Goal: Information Seeking & Learning: Understand process/instructions

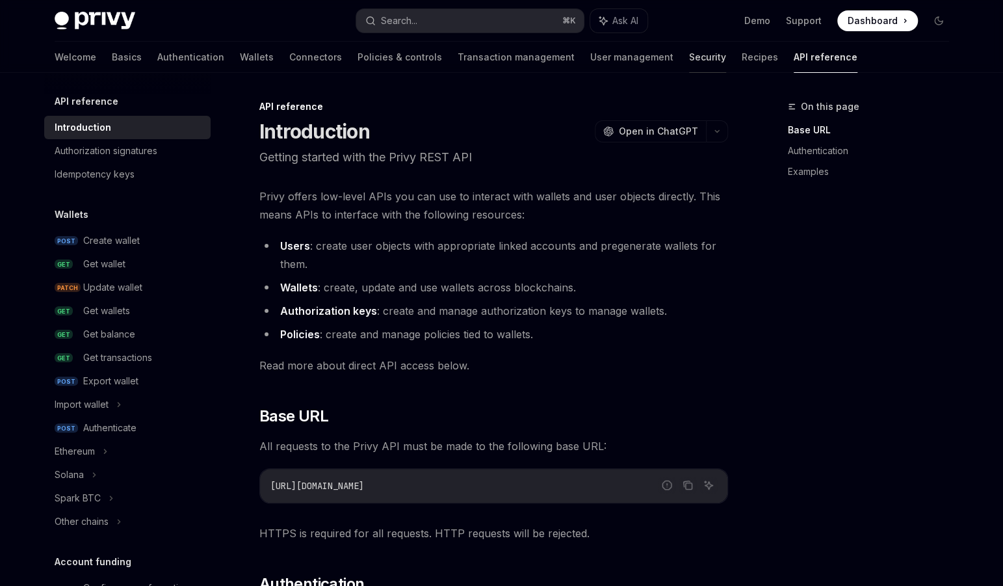
click at [267, 53] on link "Security" at bounding box center [707, 57] width 37 height 31
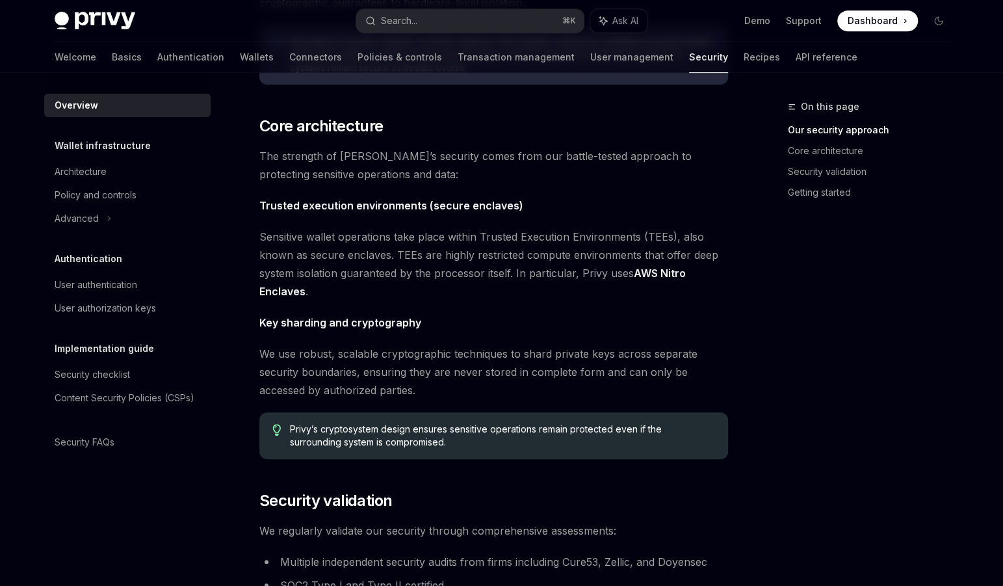
scroll to position [413, 0]
click at [105, 171] on div "Architecture" at bounding box center [81, 172] width 52 height 16
type textarea "*"
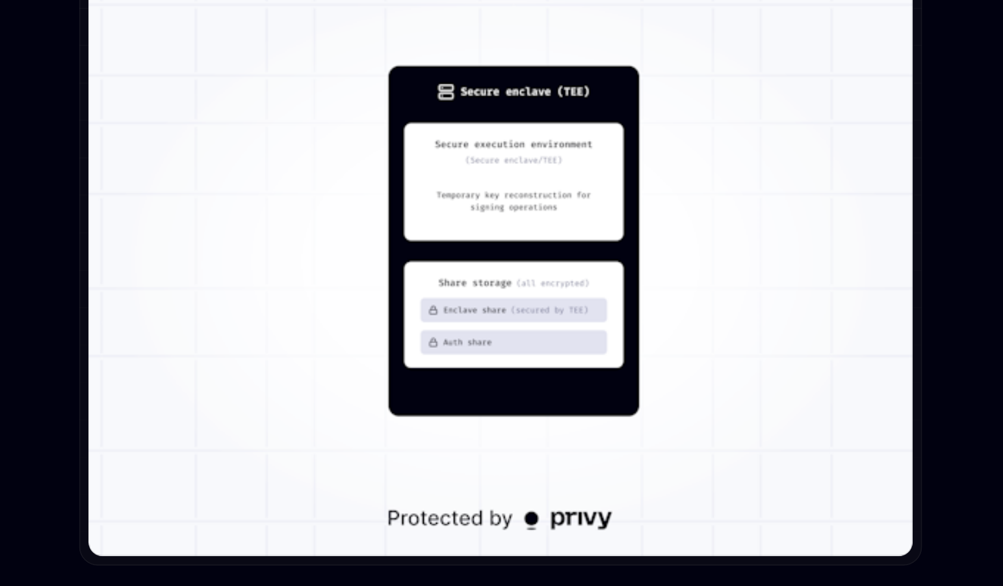
scroll to position [1057, 0]
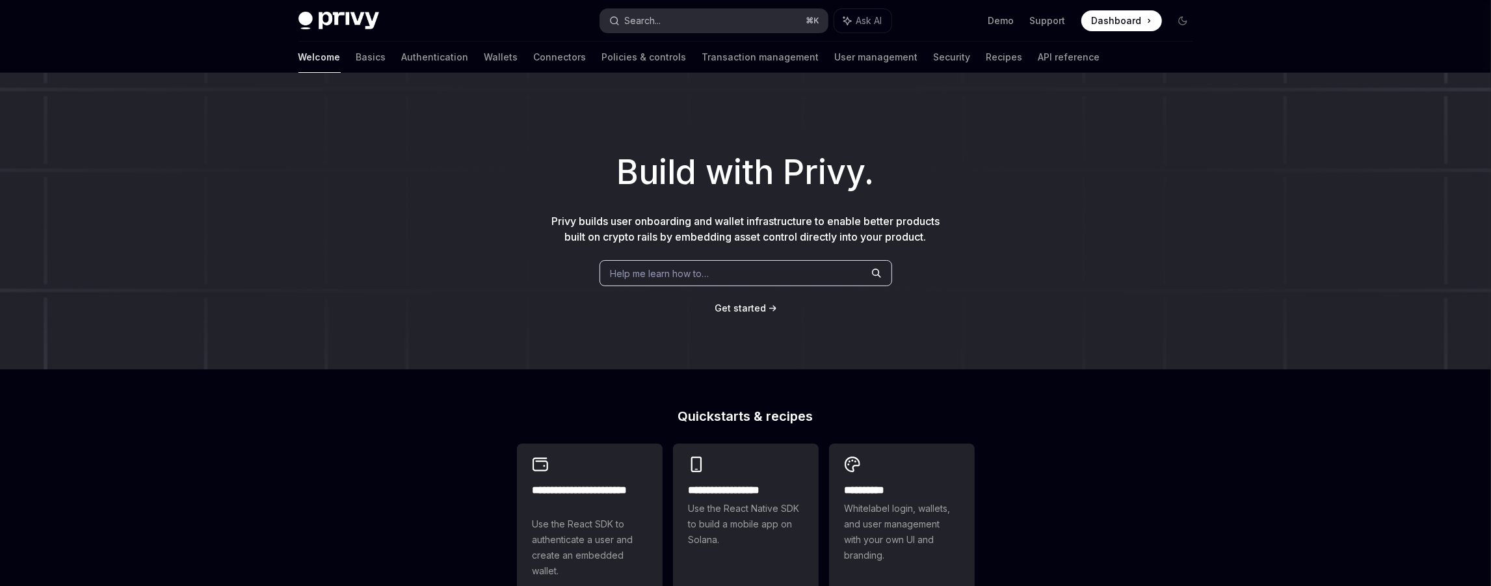
click at [760, 23] on button "Search... ⌘ K" at bounding box center [714, 20] width 228 height 23
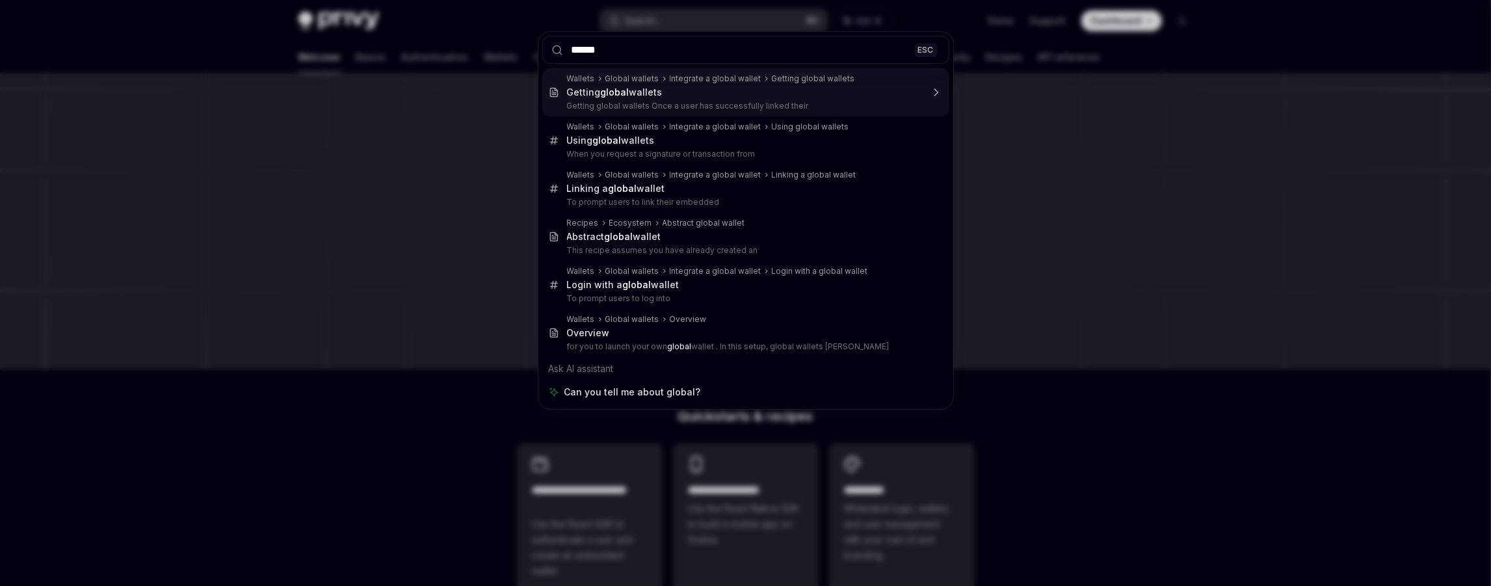
type input "******"
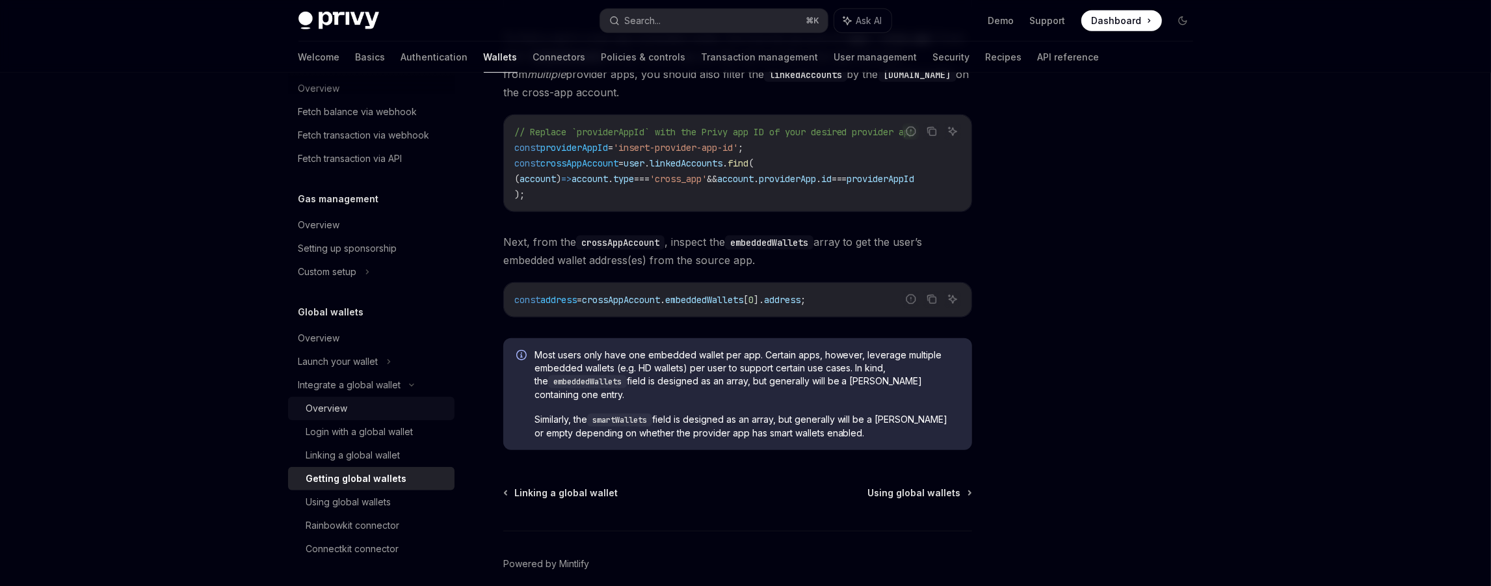
scroll to position [959, 0]
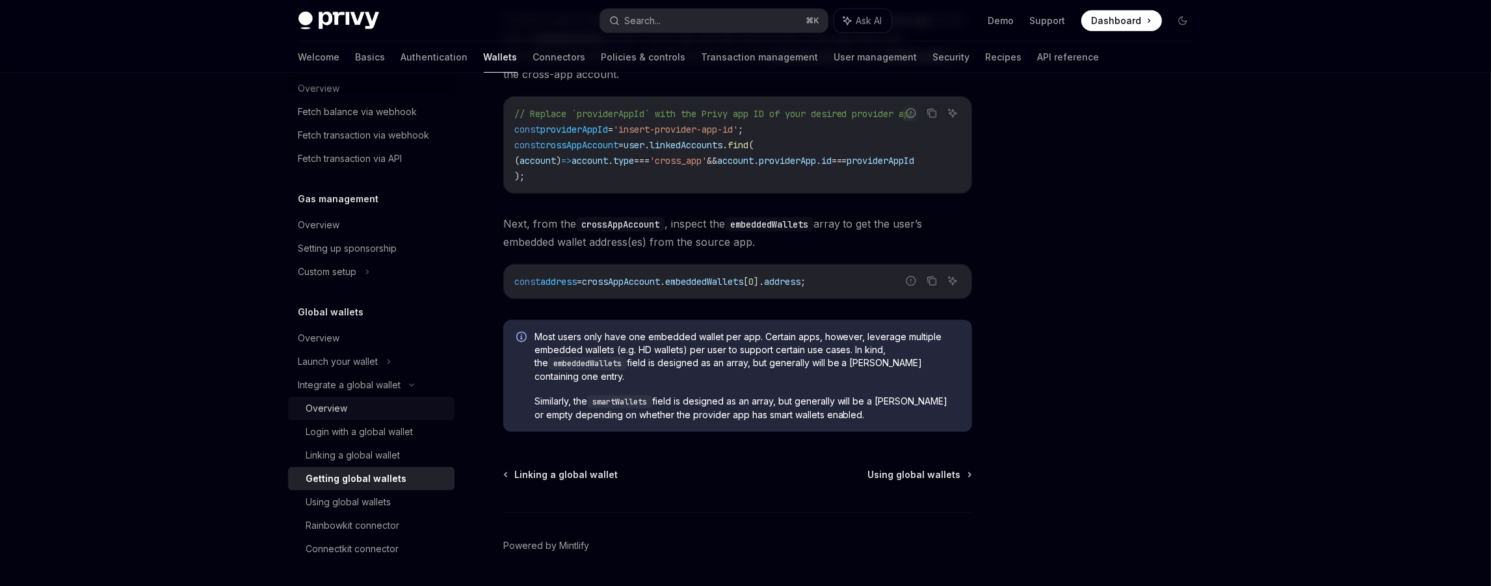
click at [365, 404] on div "Overview" at bounding box center [376, 409] width 140 height 16
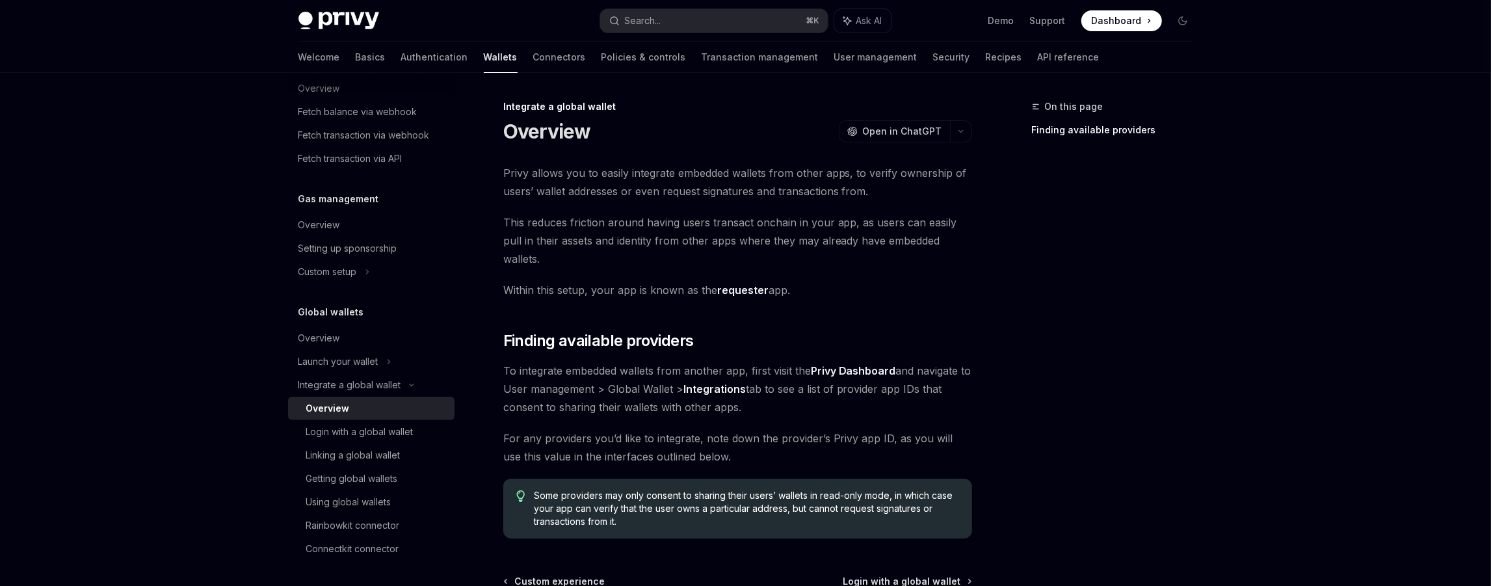
scroll to position [127, 0]
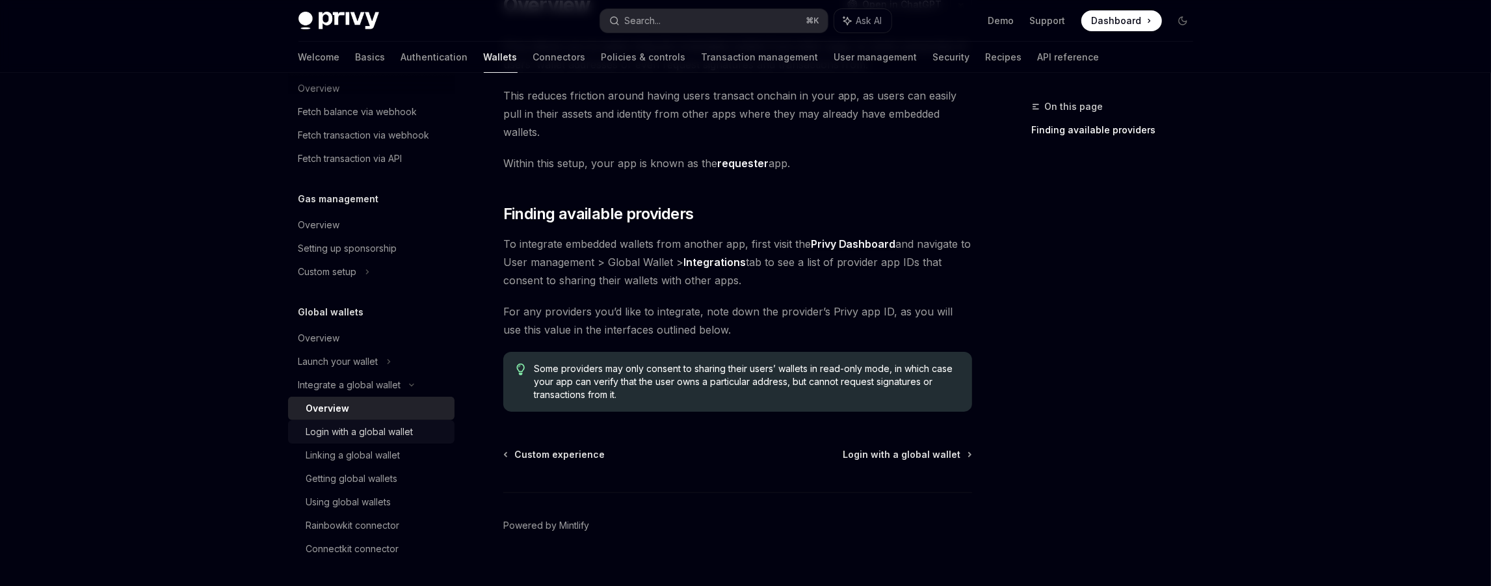
click at [381, 432] on div "Login with a global wallet" at bounding box center [359, 432] width 107 height 16
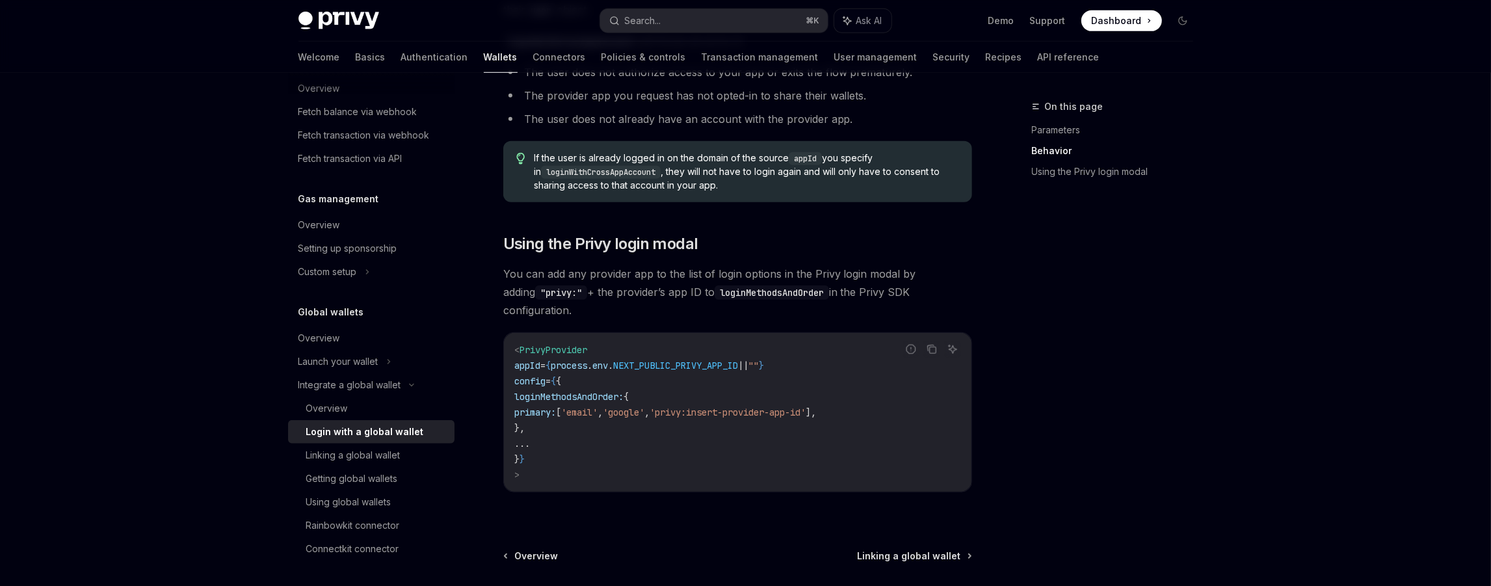
scroll to position [895, 0]
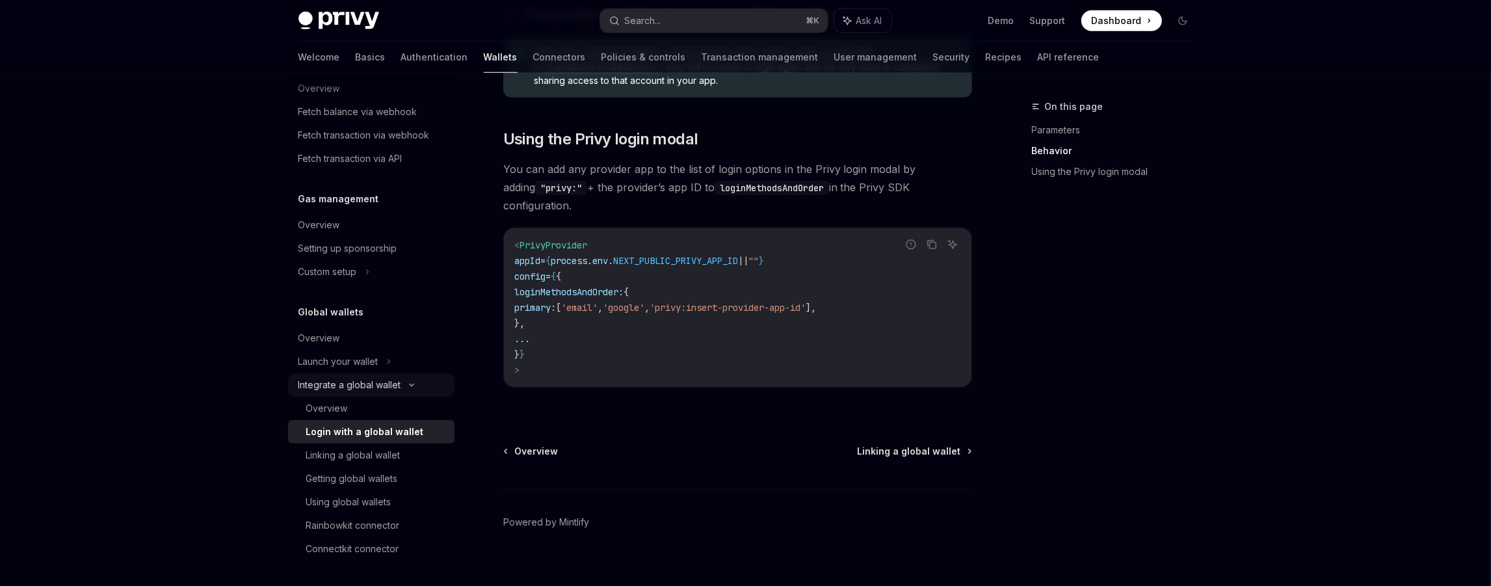
click at [364, 385] on div "Integrate a global wallet" at bounding box center [349, 385] width 103 height 16
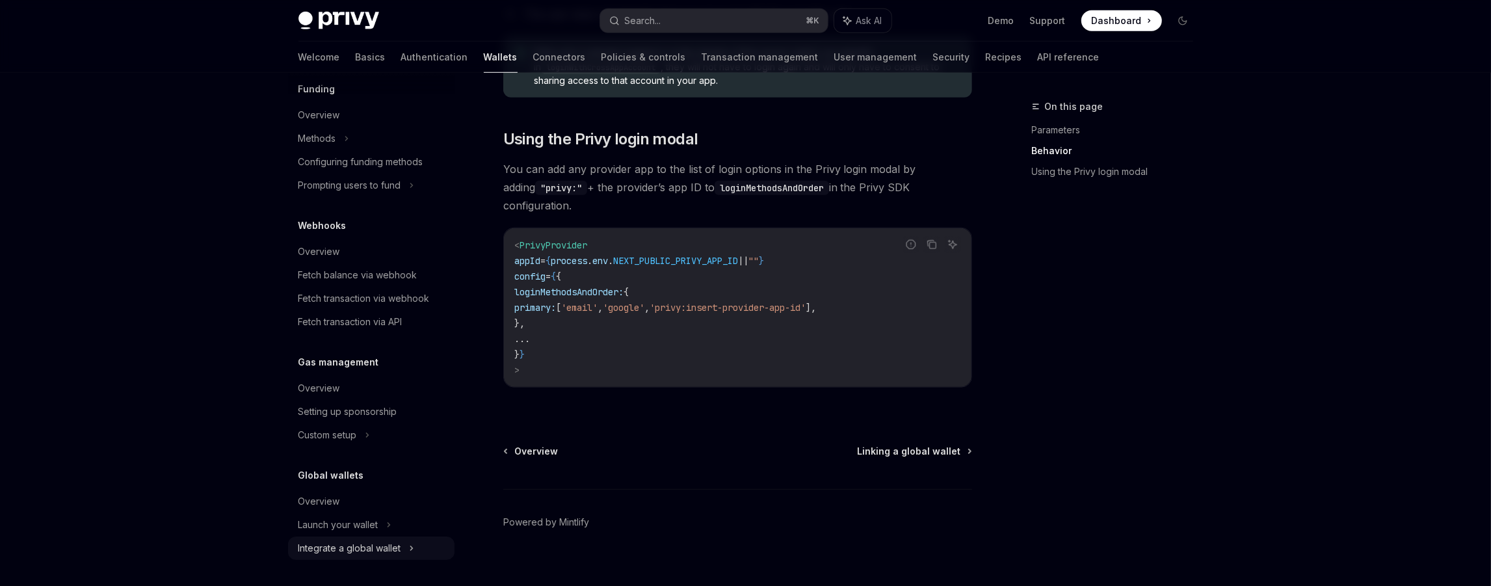
scroll to position [531, 0]
click at [317, 496] on div "Overview" at bounding box center [319, 502] width 42 height 16
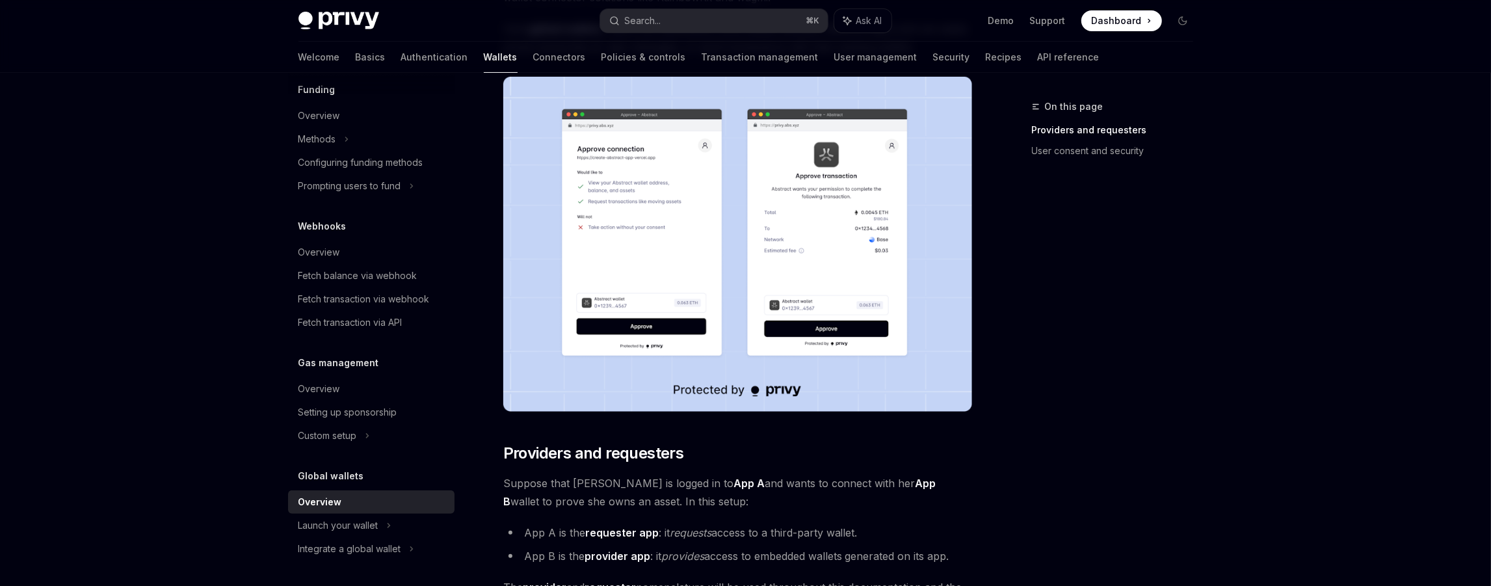
scroll to position [161, 0]
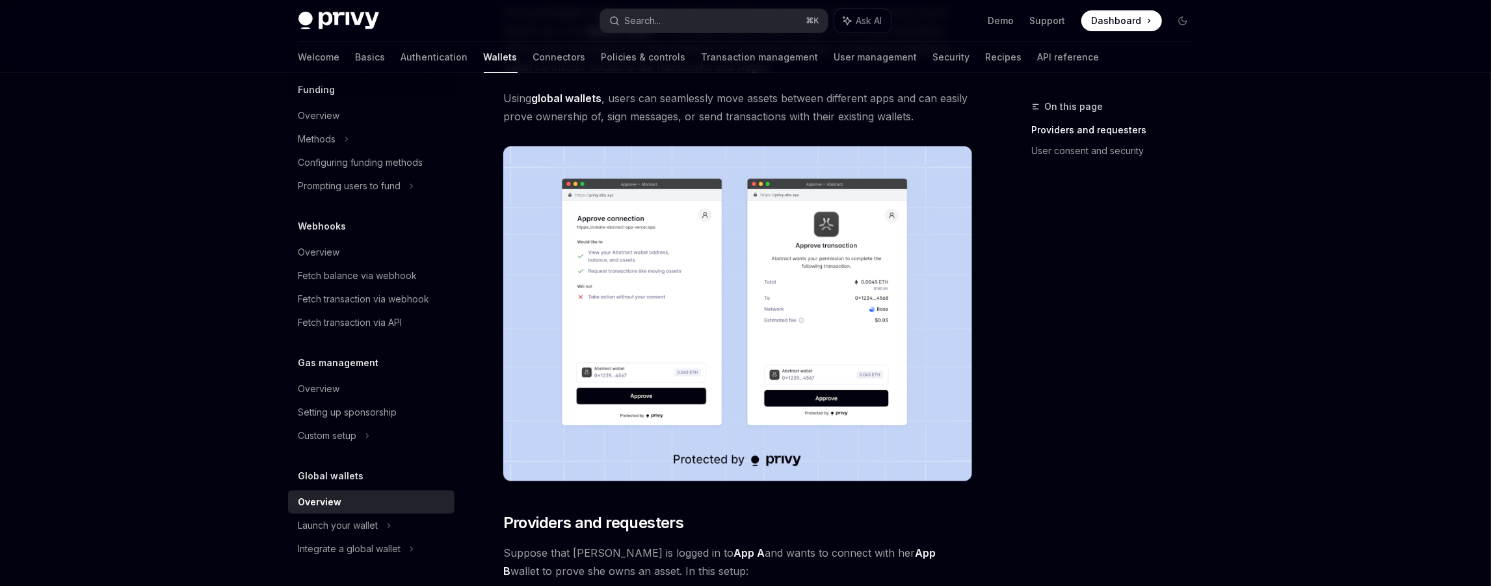
click at [781, 105] on span "Using global wallets , users can seamlessly move assets between different apps …" at bounding box center [737, 107] width 469 height 36
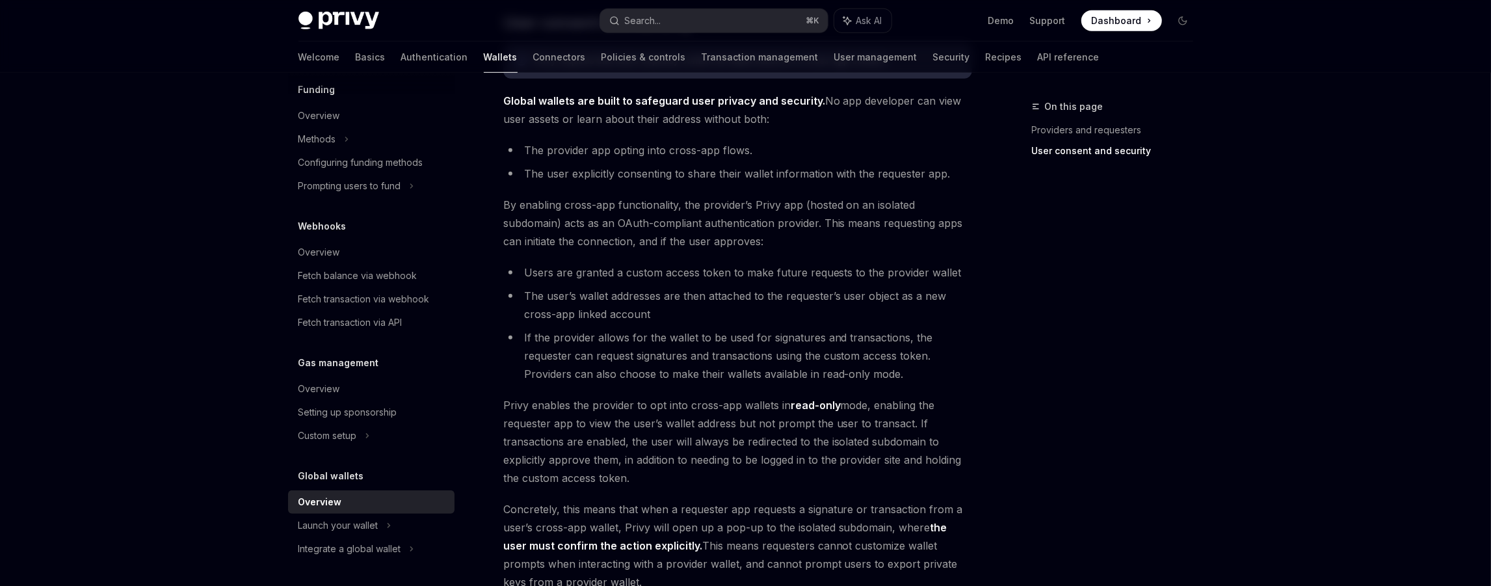
scroll to position [900, 0]
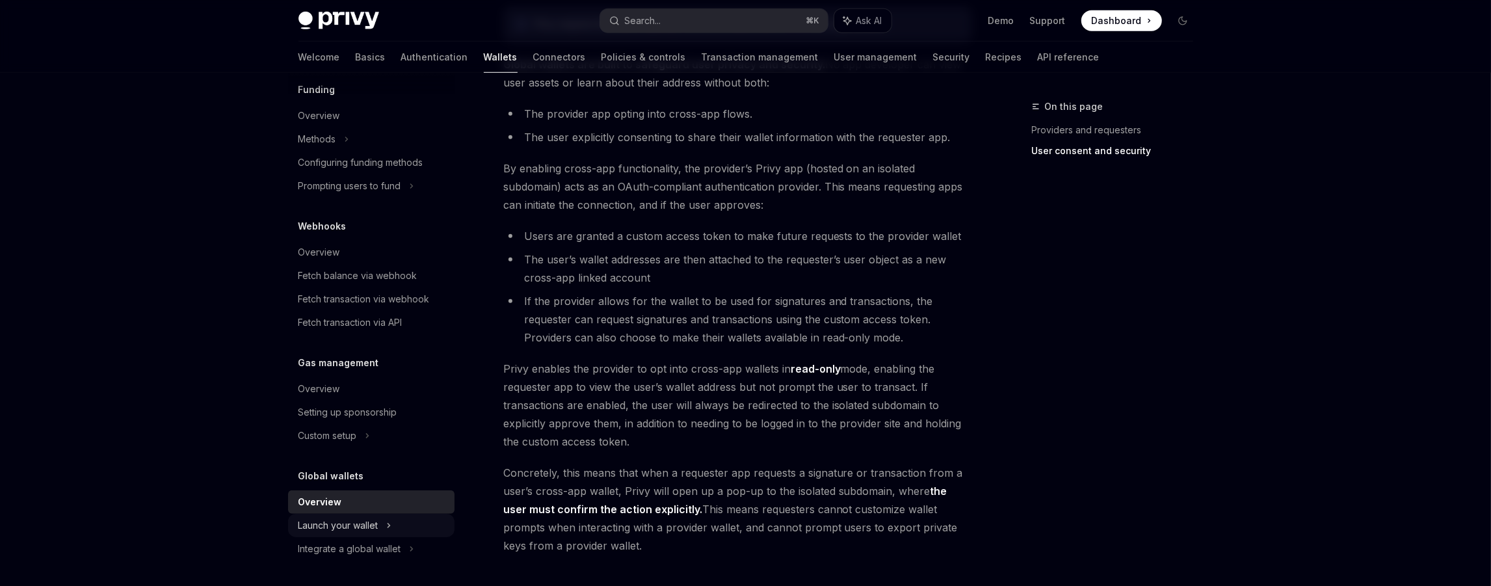
click at [356, 522] on div "Launch your wallet" at bounding box center [338, 526] width 80 height 16
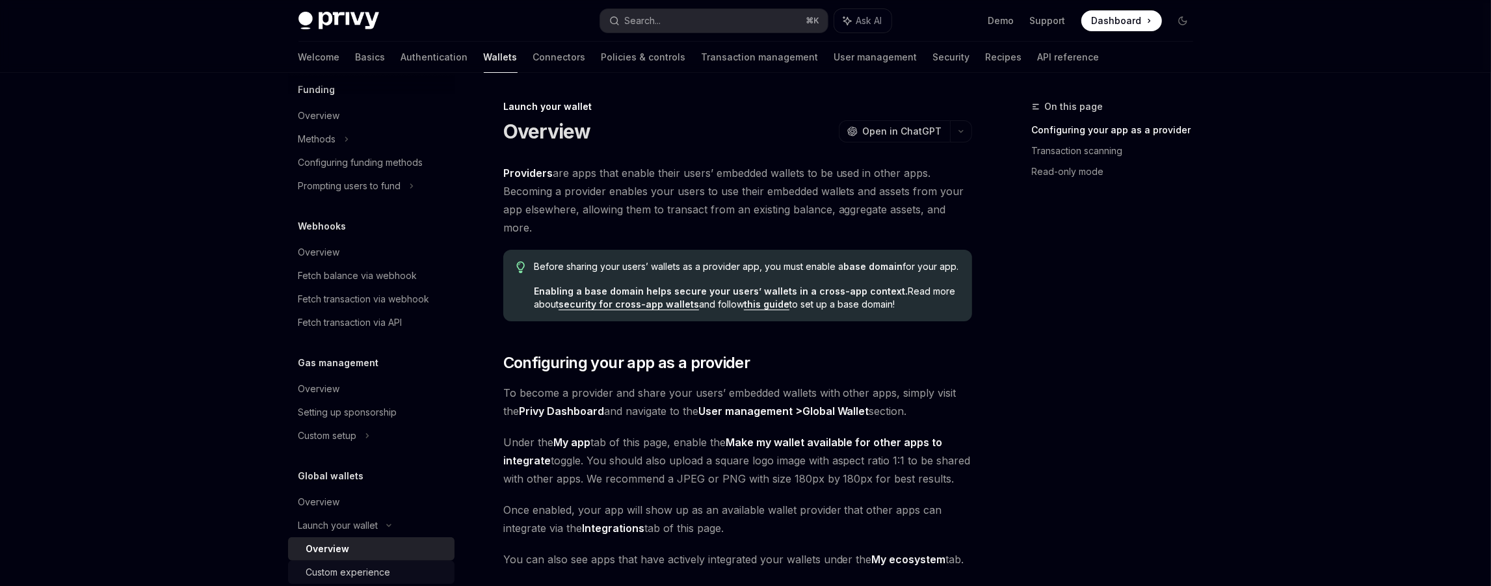
click at [341, 562] on link "Custom experience" at bounding box center [371, 572] width 166 height 23
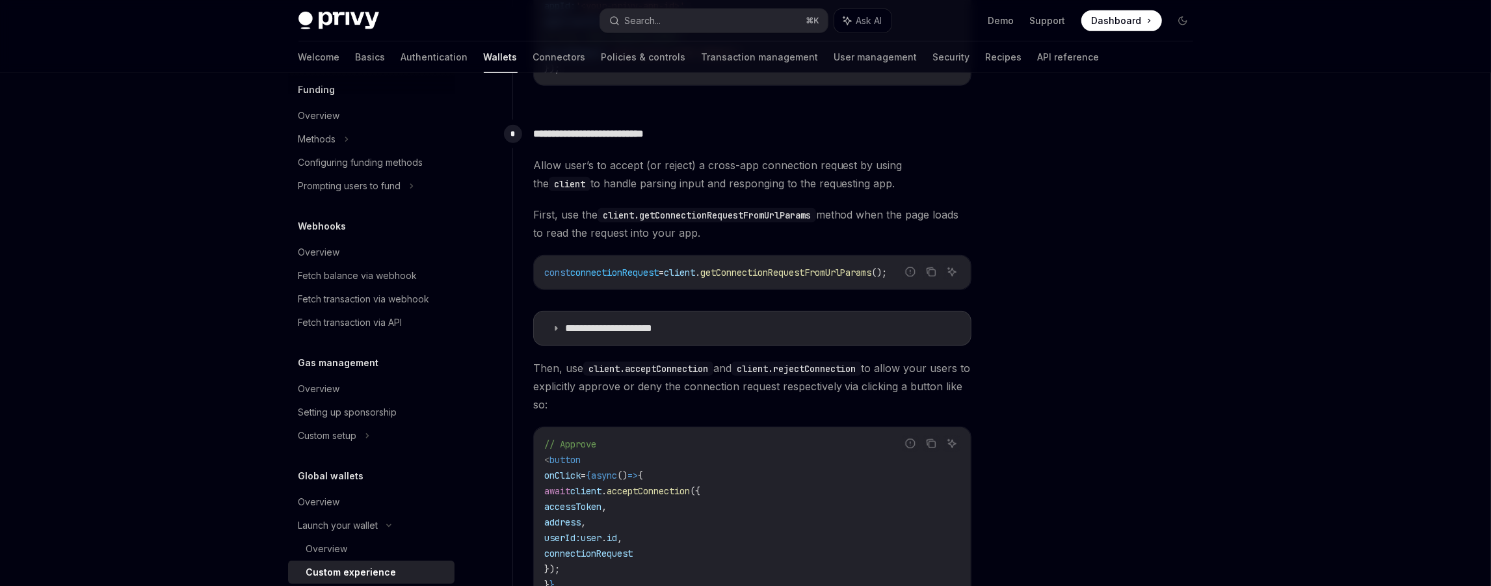
scroll to position [767, 0]
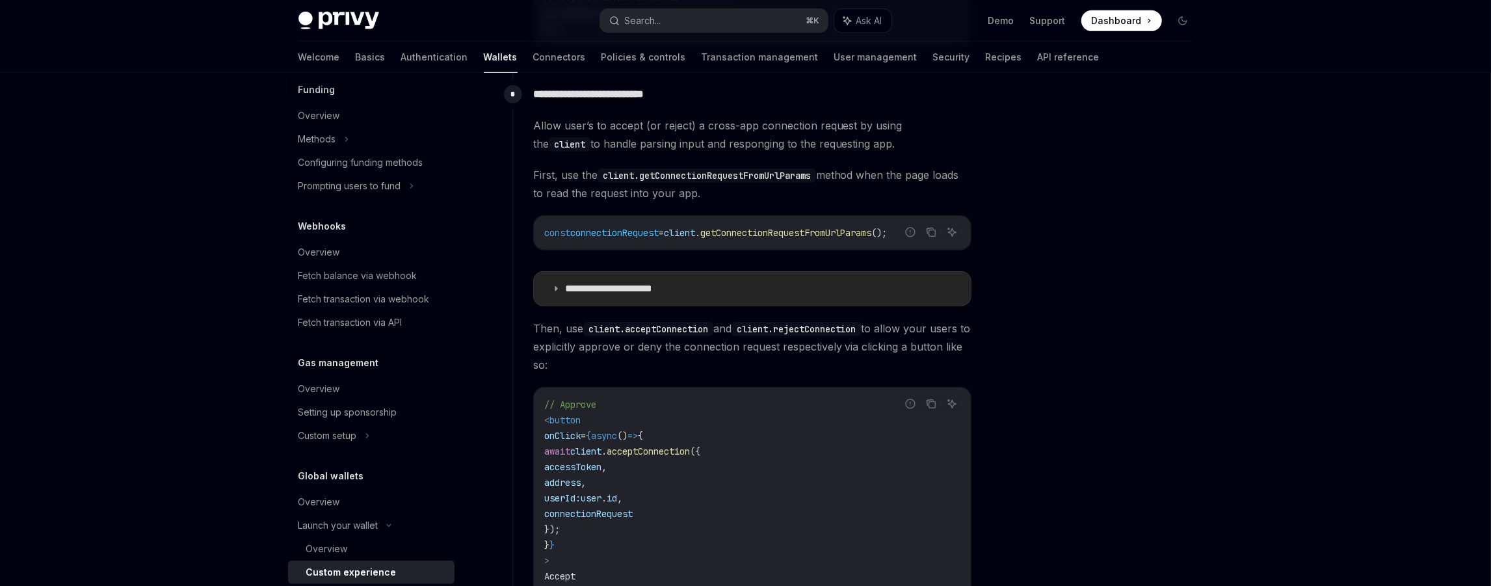
click at [583, 301] on summary "**********" at bounding box center [752, 289] width 437 height 34
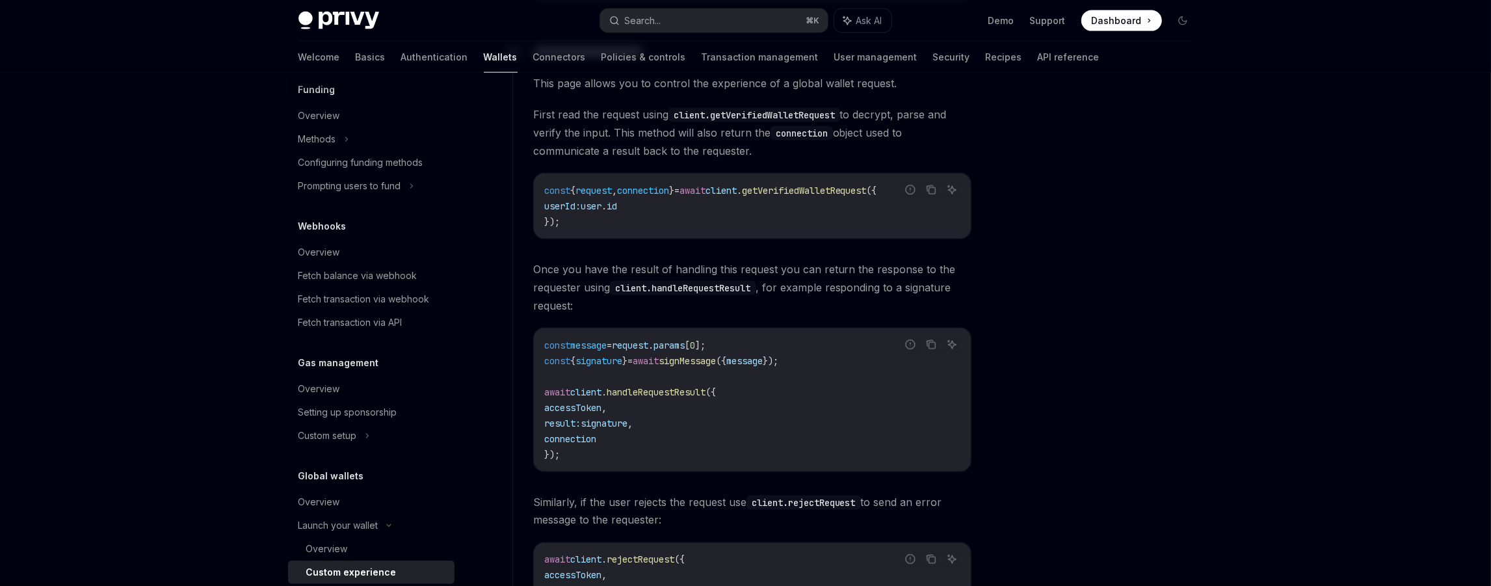
scroll to position [1713, 0]
click at [615, 290] on code "client.handleRequestResult" at bounding box center [683, 289] width 146 height 14
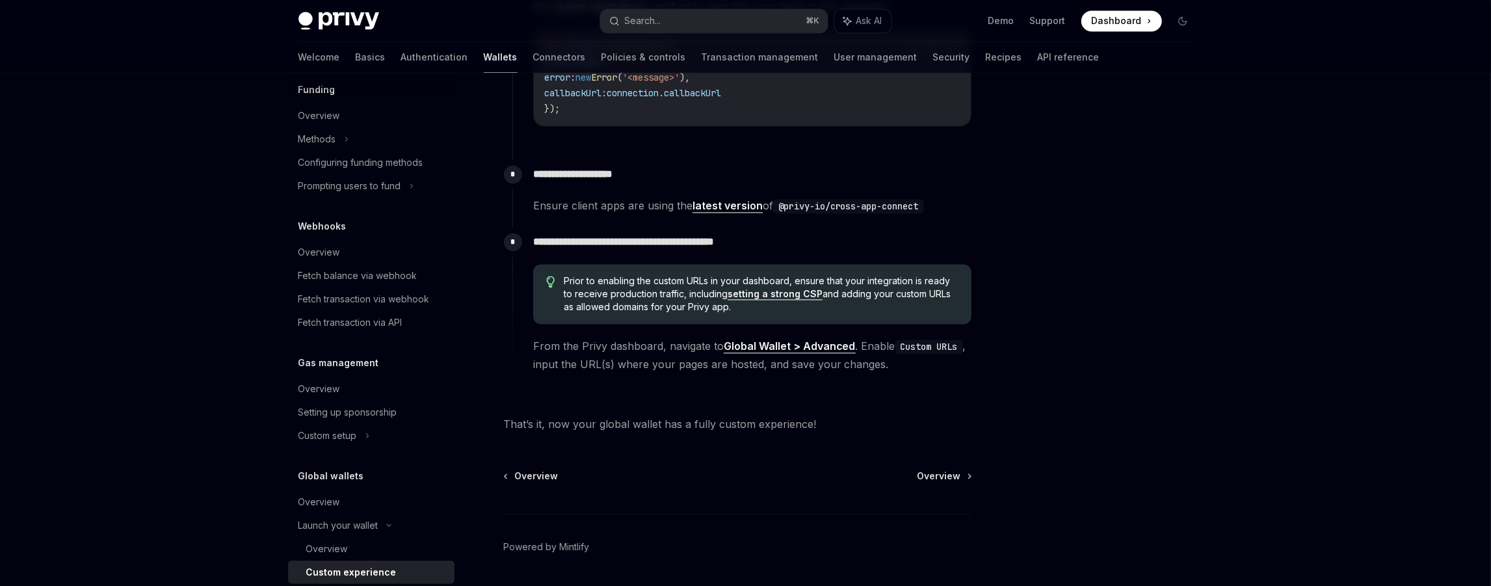
scroll to position [2379, 0]
click at [617, 289] on span "Prior to enabling the custom URLs in your dashboard, ensure that your integrati…" at bounding box center [761, 295] width 395 height 39
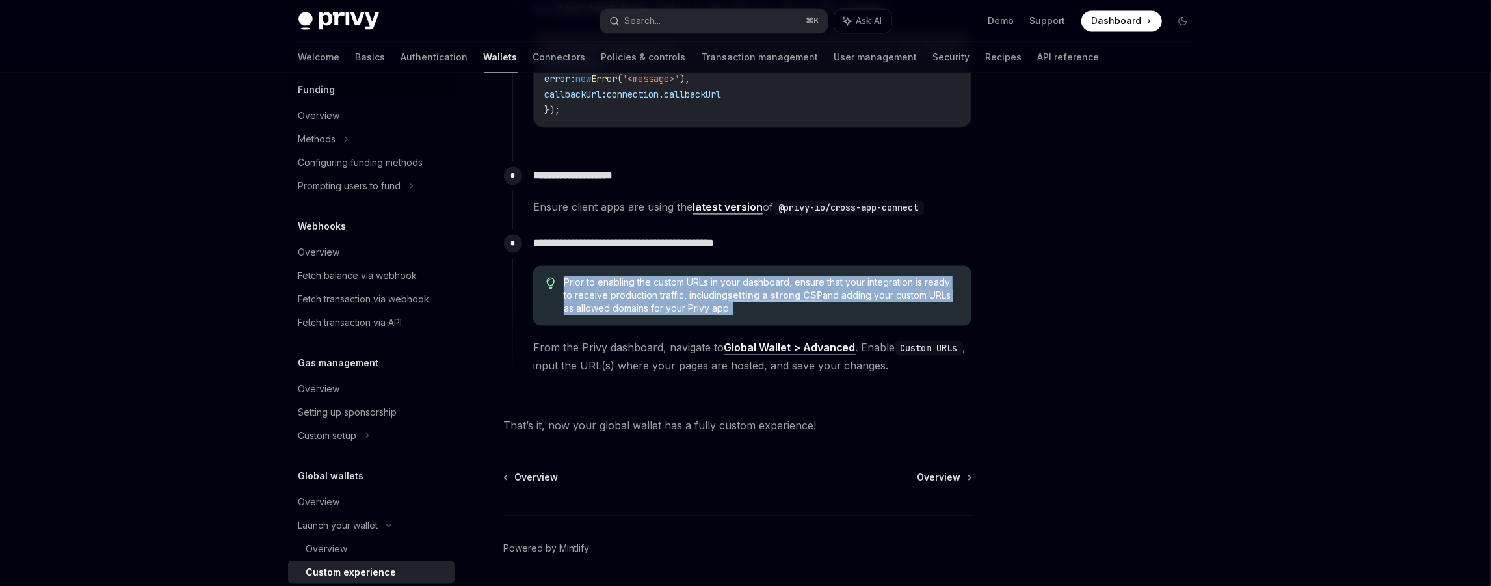
click at [617, 289] on span "Prior to enabling the custom URLs in your dashboard, ensure that your integrati…" at bounding box center [761, 295] width 395 height 39
click at [617, 291] on span "Prior to enabling the custom URLs in your dashboard, ensure that your integrati…" at bounding box center [761, 295] width 395 height 39
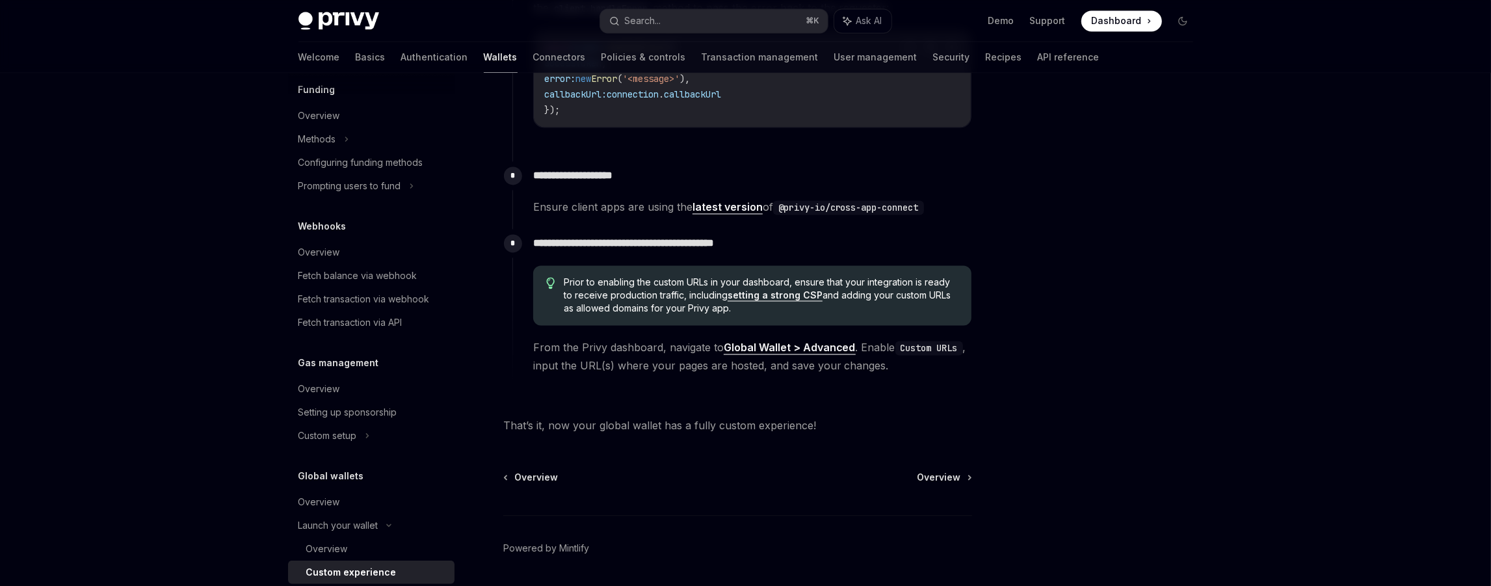
click at [741, 341] on strong "Global Wallet > Advanced" at bounding box center [790, 347] width 132 height 13
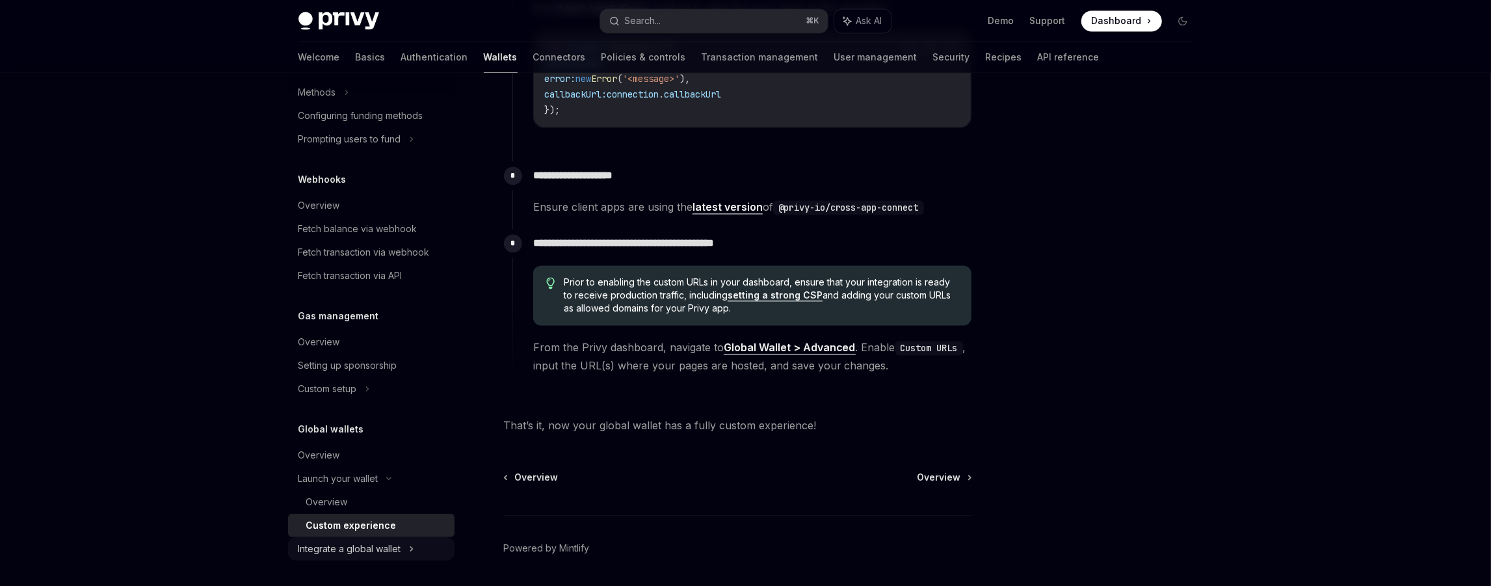
click at [377, 548] on div "Integrate a global wallet" at bounding box center [349, 549] width 103 height 16
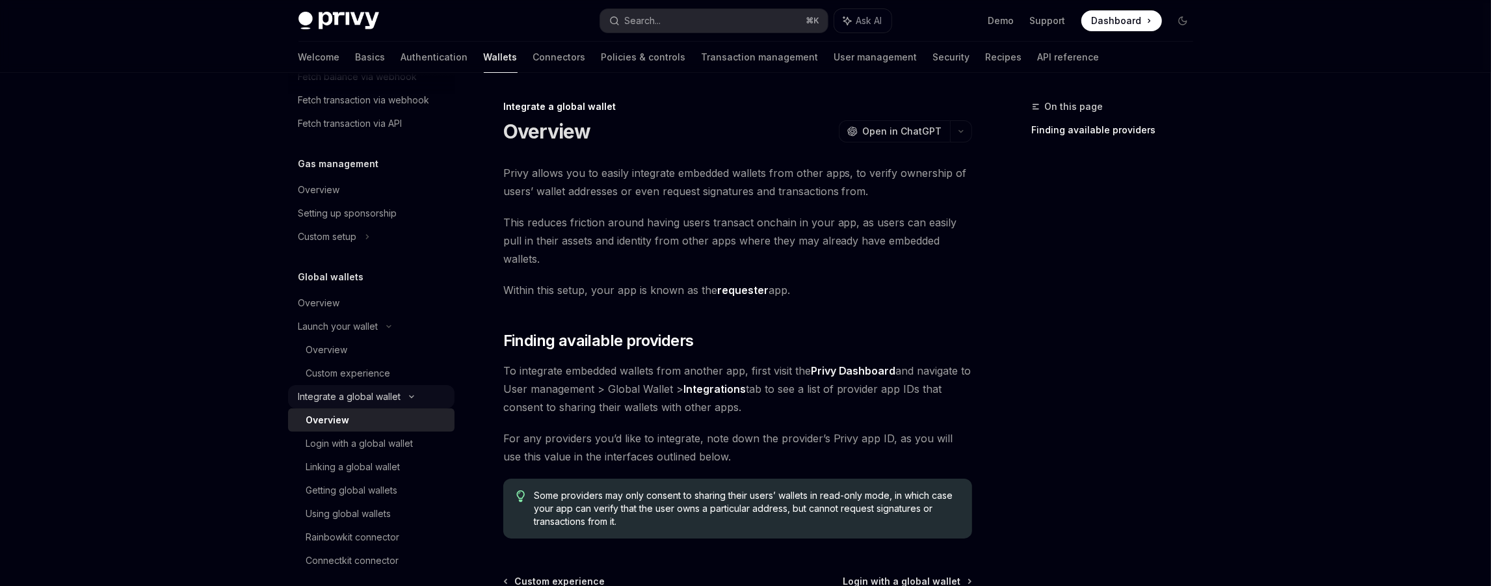
scroll to position [741, 0]
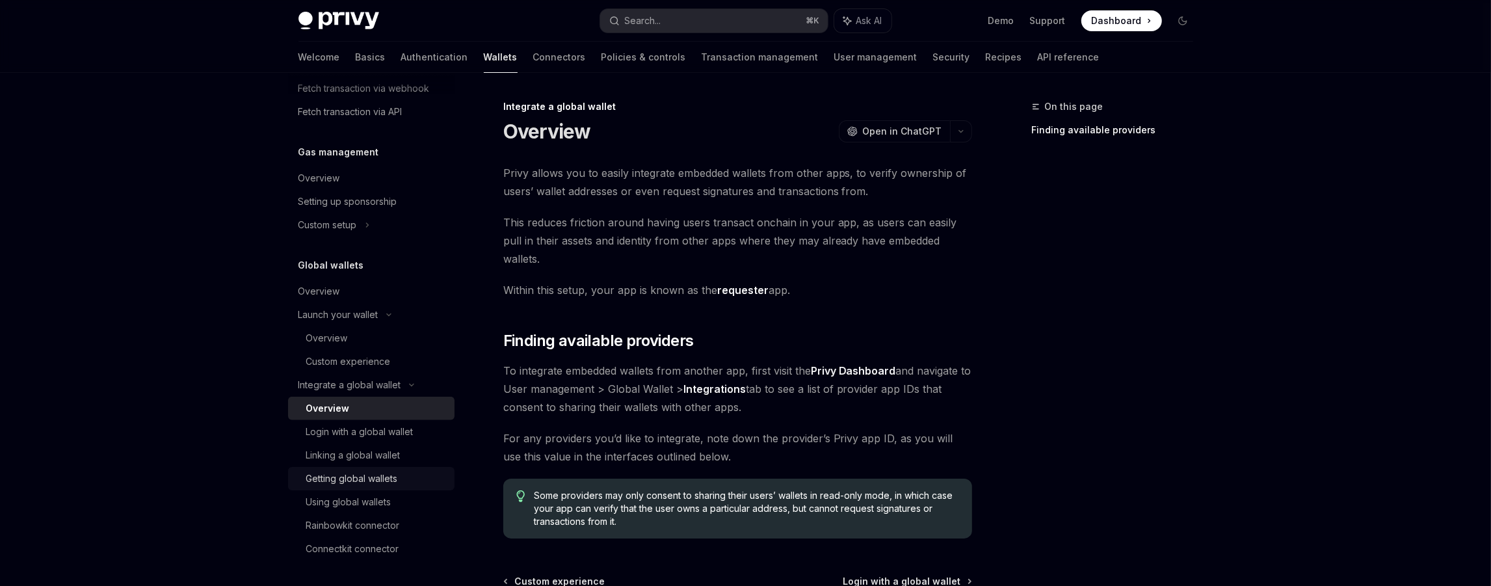
click at [358, 482] on div "Getting global wallets" at bounding box center [352, 479] width 92 height 16
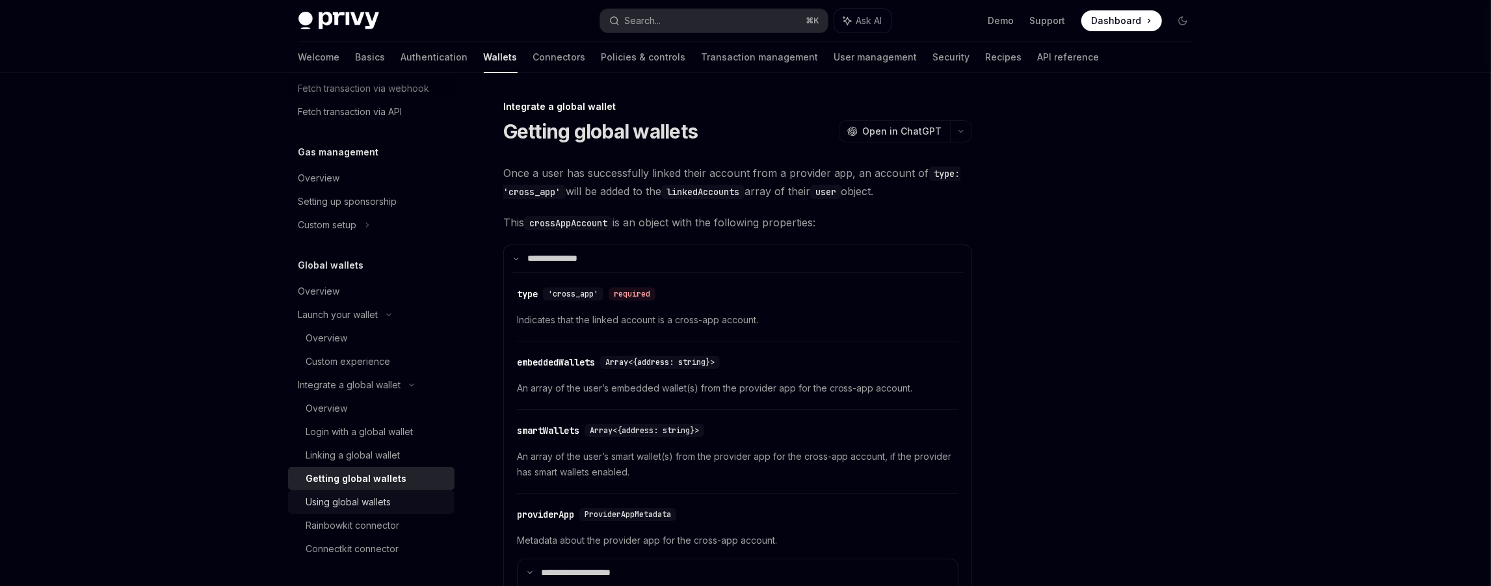
click at [357, 506] on div "Using global wallets" at bounding box center [348, 502] width 85 height 16
type textarea "*"
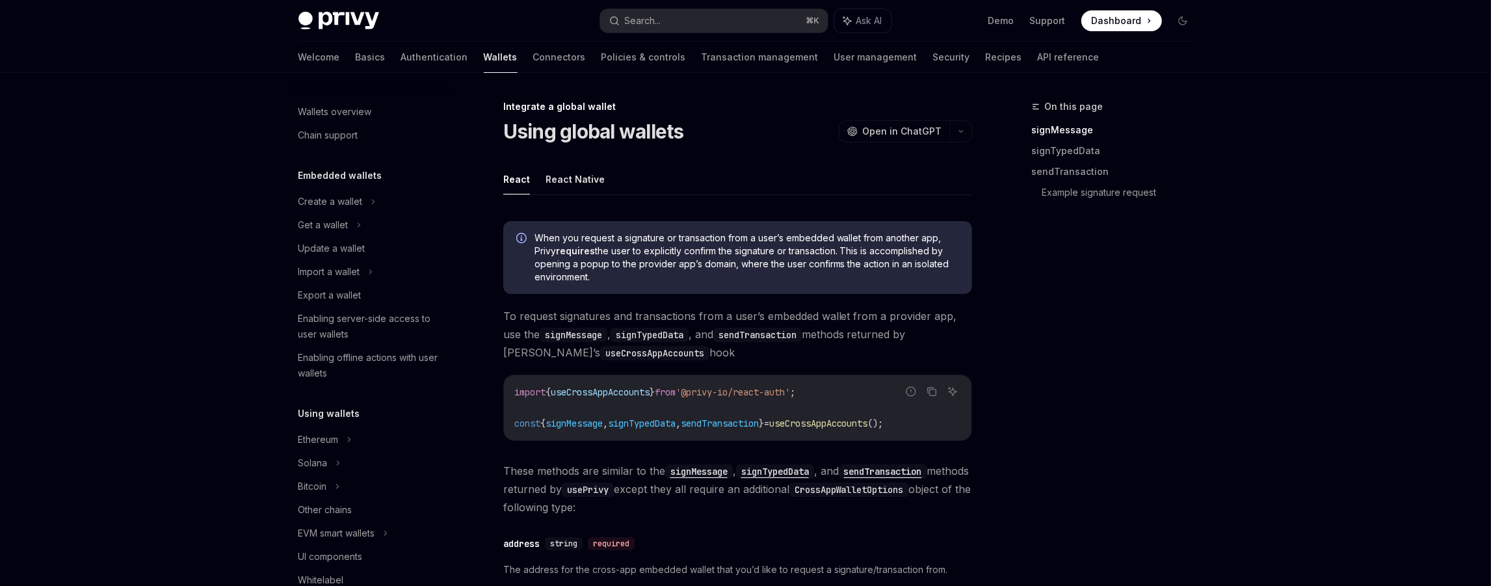
scroll to position [694, 0]
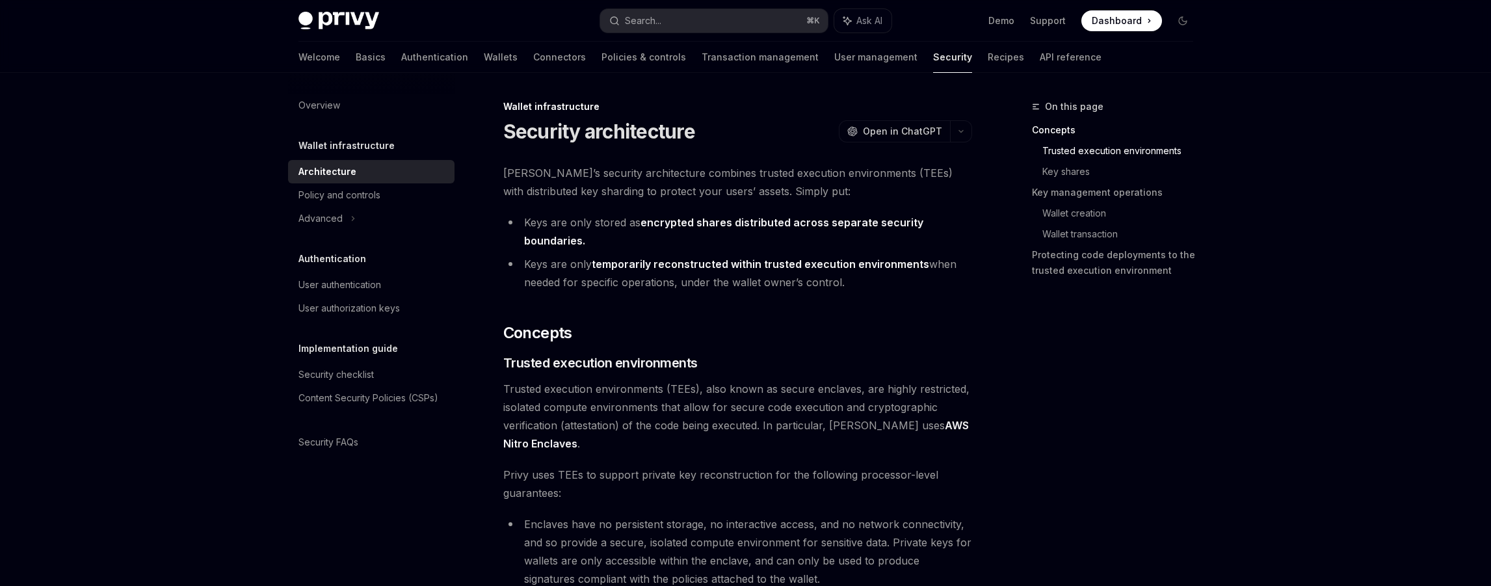
scroll to position [1057, 0]
